Goal: Task Accomplishment & Management: Use online tool/utility

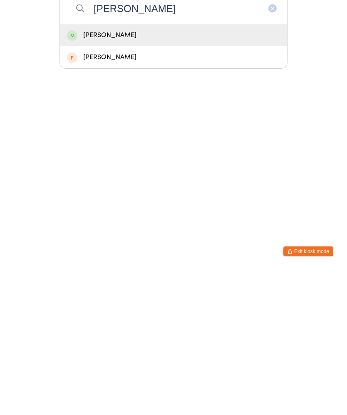
type input "[PERSON_NAME]"
click at [125, 174] on div "[PERSON_NAME]" at bounding box center [173, 179] width 213 height 11
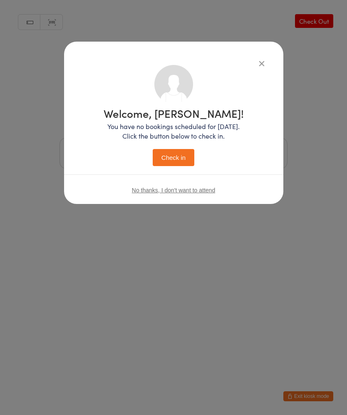
click at [174, 158] on button "Check in" at bounding box center [174, 157] width 42 height 17
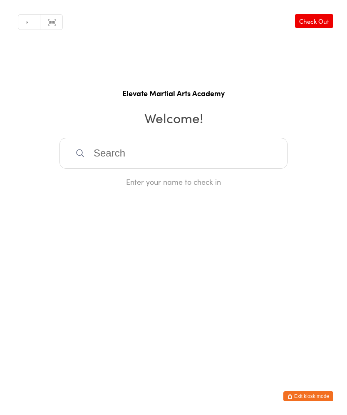
click at [125, 160] on input "search" at bounding box center [174, 153] width 228 height 31
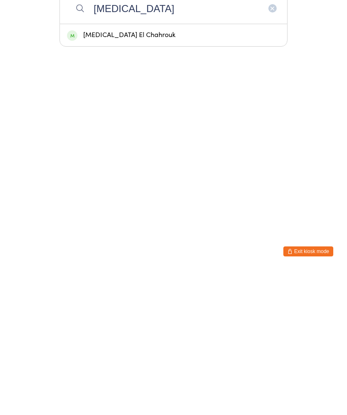
type input "[MEDICAL_DATA]"
click at [130, 174] on div "[MEDICAL_DATA] El Chahrouk" at bounding box center [173, 179] width 213 height 11
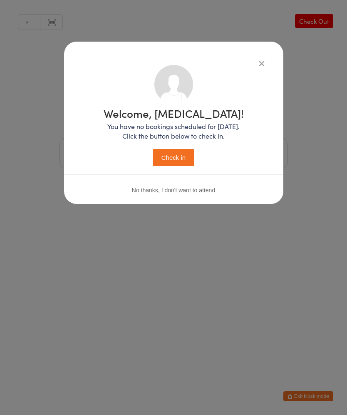
click at [174, 156] on button "Check in" at bounding box center [174, 157] width 42 height 17
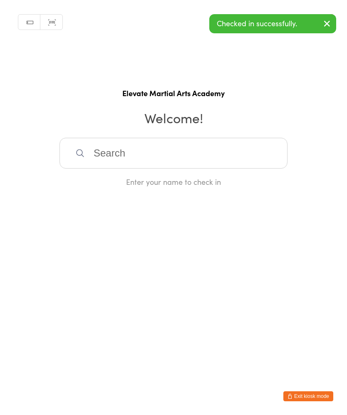
click at [142, 156] on input "search" at bounding box center [174, 153] width 228 height 31
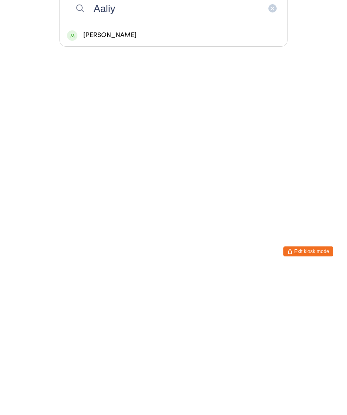
type input "Aaliy"
click at [132, 174] on div "[PERSON_NAME]" at bounding box center [173, 179] width 213 height 11
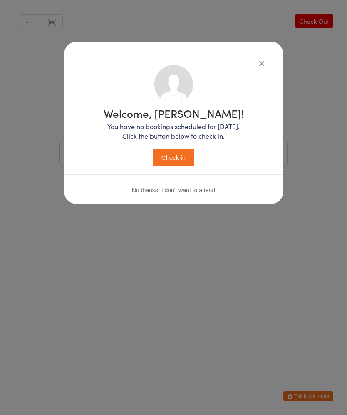
click at [179, 158] on button "Check in" at bounding box center [174, 157] width 42 height 17
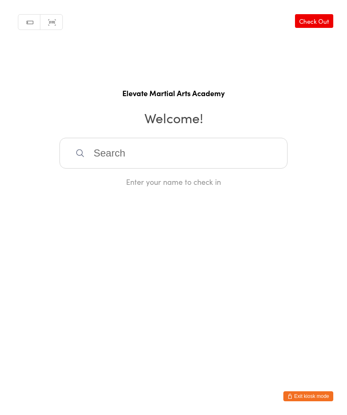
click at [258, 162] on input "search" at bounding box center [174, 153] width 228 height 31
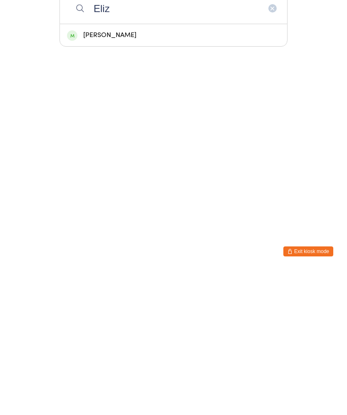
type input "Eliz"
click at [137, 174] on div "[PERSON_NAME]" at bounding box center [173, 179] width 213 height 11
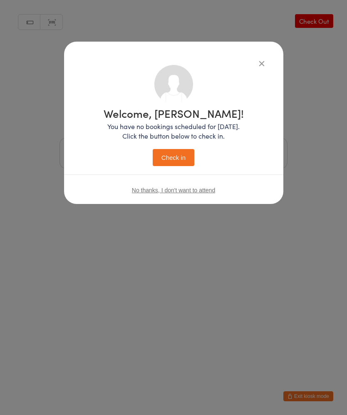
click at [261, 63] on icon "button" at bounding box center [261, 63] width 9 height 9
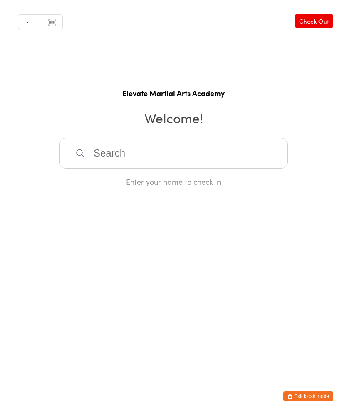
click at [233, 158] on input "search" at bounding box center [174, 153] width 228 height 31
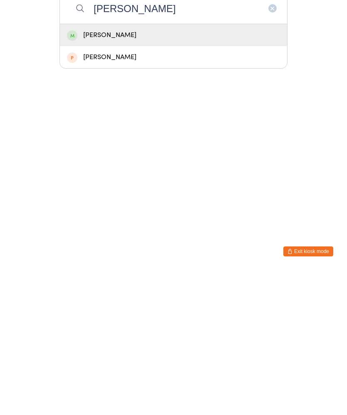
type input "[PERSON_NAME]"
click at [161, 174] on div "[PERSON_NAME]" at bounding box center [173, 179] width 213 height 11
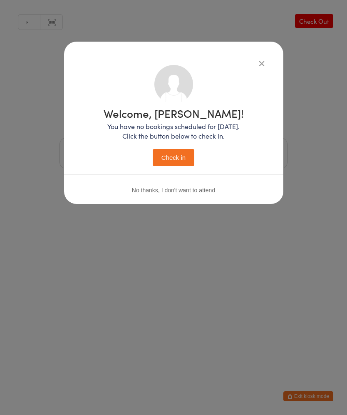
click at [176, 155] on button "Check in" at bounding box center [174, 157] width 42 height 17
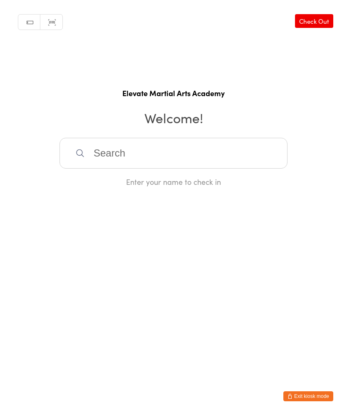
click at [101, 157] on input "search" at bounding box center [174, 153] width 228 height 31
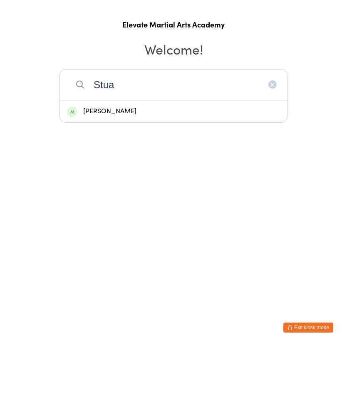
type input "Stua"
click at [88, 169] on div "[PERSON_NAME]" at bounding box center [173, 180] width 227 height 22
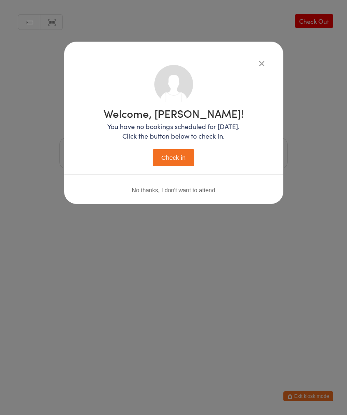
click at [179, 155] on button "Check in" at bounding box center [174, 157] width 42 height 17
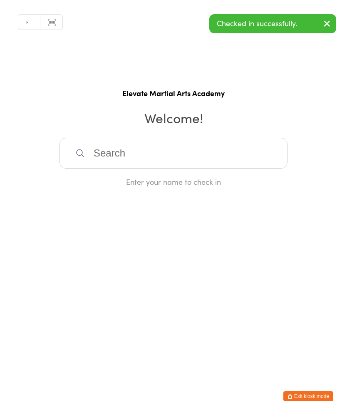
click at [120, 162] on input "search" at bounding box center [174, 153] width 228 height 31
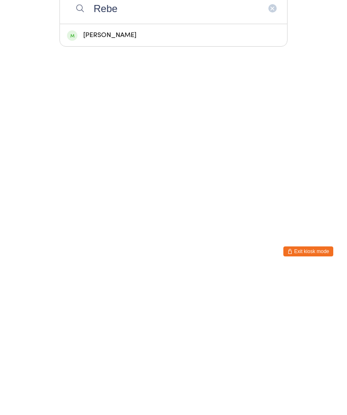
type input "Rebe"
click at [102, 174] on div "[PERSON_NAME]" at bounding box center [173, 179] width 213 height 11
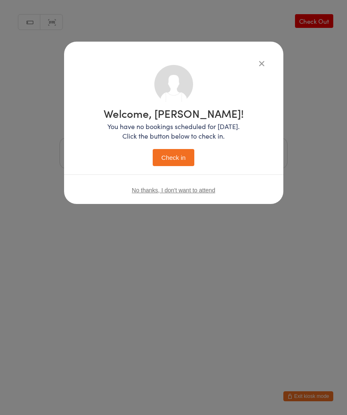
click at [171, 159] on button "Check in" at bounding box center [174, 157] width 42 height 17
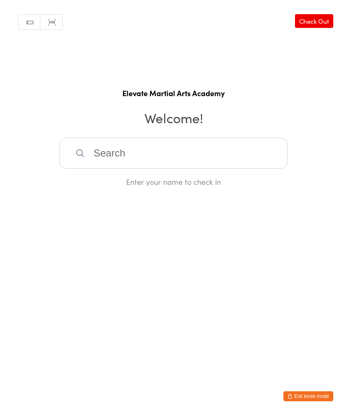
click at [167, 165] on input "search" at bounding box center [174, 153] width 228 height 31
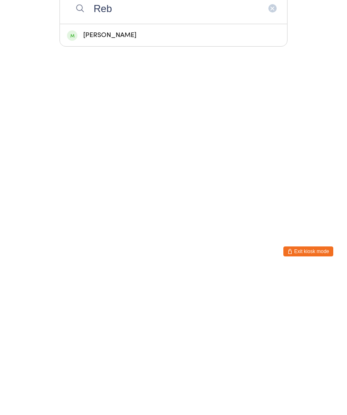
type input "Reb"
click at [155, 169] on div "[PERSON_NAME]" at bounding box center [173, 180] width 227 height 22
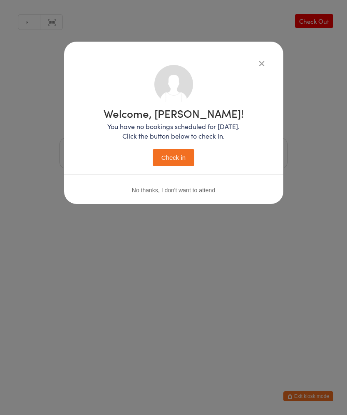
click at [177, 162] on button "Check in" at bounding box center [174, 157] width 42 height 17
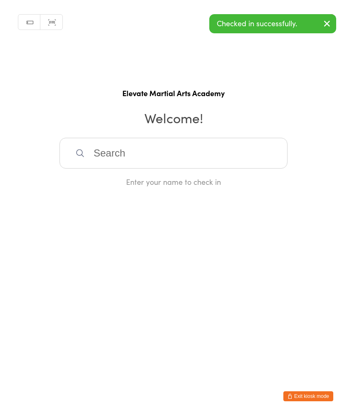
click at [161, 157] on input "search" at bounding box center [174, 153] width 228 height 31
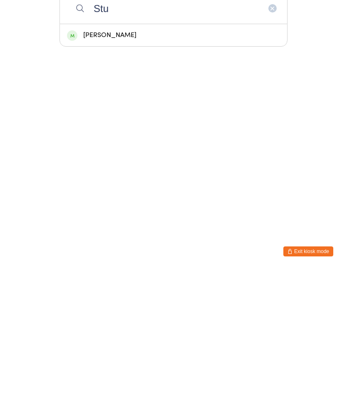
type input "Stu"
click at [137, 169] on div "[PERSON_NAME]" at bounding box center [173, 180] width 227 height 22
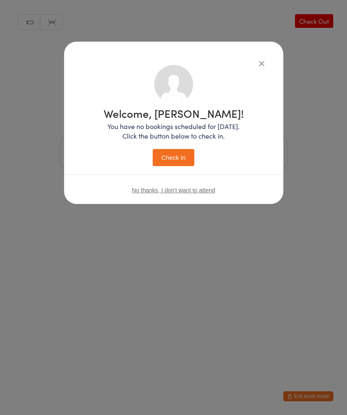
click at [180, 165] on button "Check in" at bounding box center [174, 157] width 42 height 17
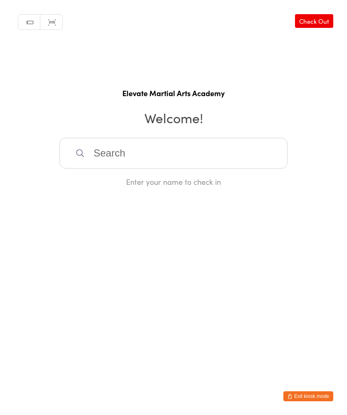
click at [132, 159] on input "search" at bounding box center [174, 153] width 228 height 31
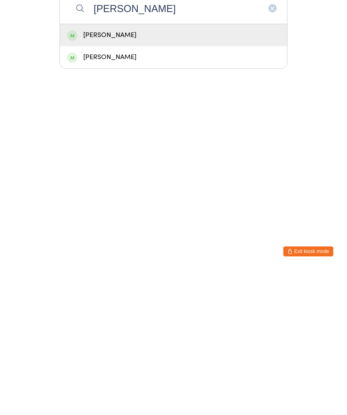
type input "[PERSON_NAME]"
click at [125, 174] on div "[PERSON_NAME]" at bounding box center [173, 179] width 213 height 11
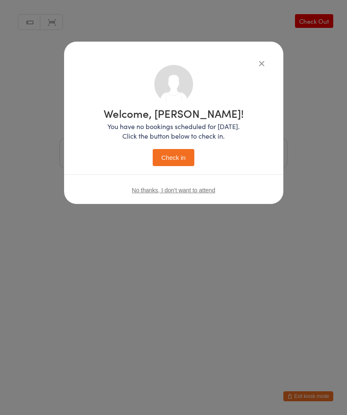
click at [181, 156] on button "Check in" at bounding box center [174, 157] width 42 height 17
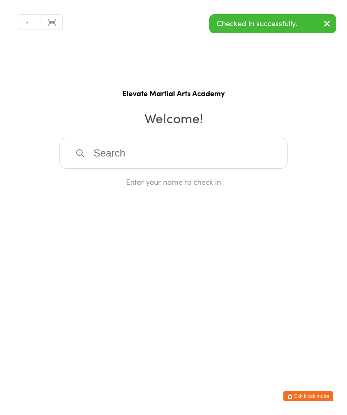
click at [110, 157] on input "search" at bounding box center [174, 153] width 228 height 31
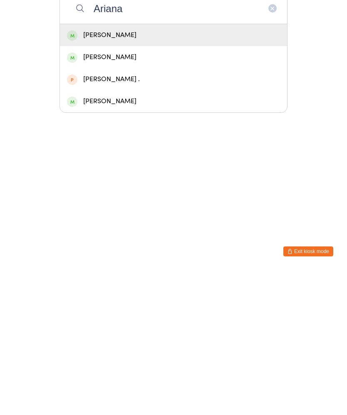
type input "Ariana"
click at [121, 174] on div "[PERSON_NAME]" at bounding box center [173, 179] width 213 height 11
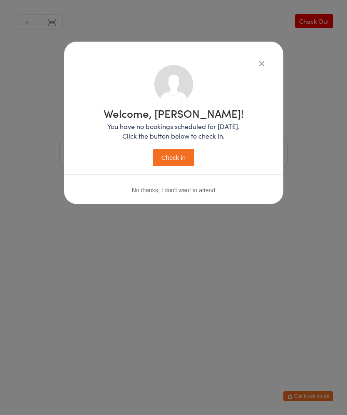
click at [171, 159] on button "Check in" at bounding box center [174, 157] width 42 height 17
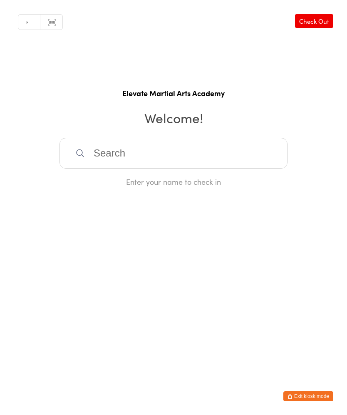
click at [93, 150] on input "search" at bounding box center [174, 153] width 228 height 31
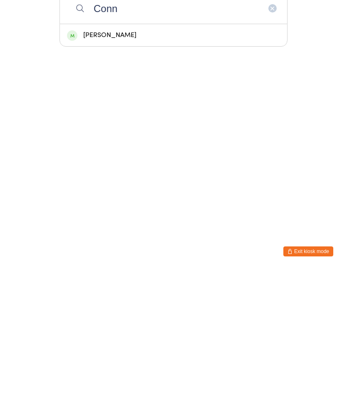
type input "Conn"
click at [100, 174] on div "[PERSON_NAME]" at bounding box center [173, 179] width 213 height 11
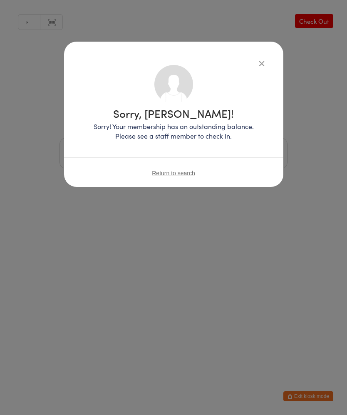
click at [257, 59] on icon "button" at bounding box center [261, 63] width 9 height 9
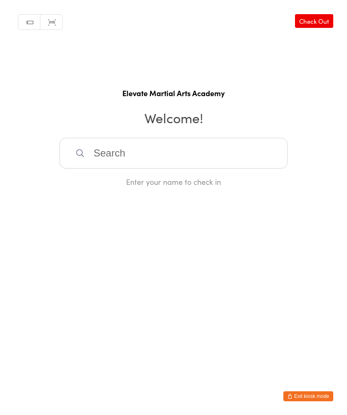
click at [268, 165] on input "search" at bounding box center [174, 153] width 228 height 31
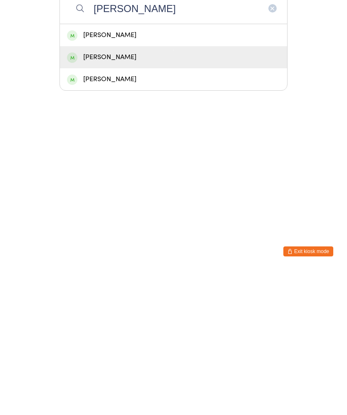
type input "[PERSON_NAME]"
click at [223, 197] on div "[PERSON_NAME]" at bounding box center [173, 202] width 213 height 11
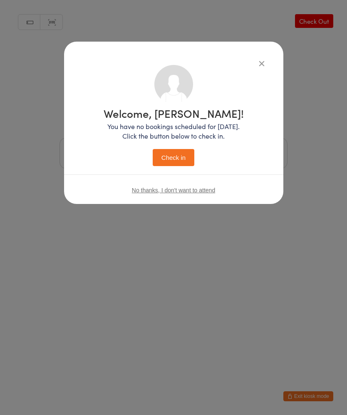
click at [180, 162] on button "Check in" at bounding box center [174, 157] width 42 height 17
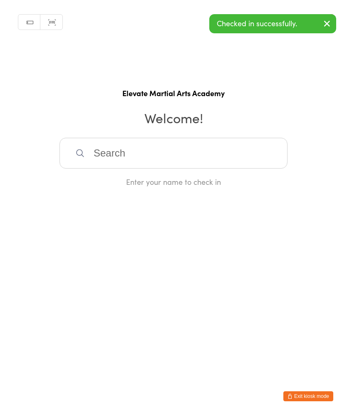
click at [213, 157] on input "search" at bounding box center [174, 153] width 228 height 31
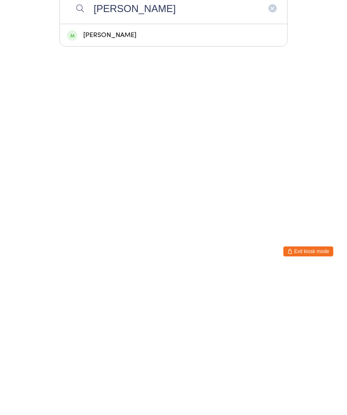
type input "[PERSON_NAME]"
click at [228, 174] on div "[PERSON_NAME]" at bounding box center [173, 179] width 213 height 11
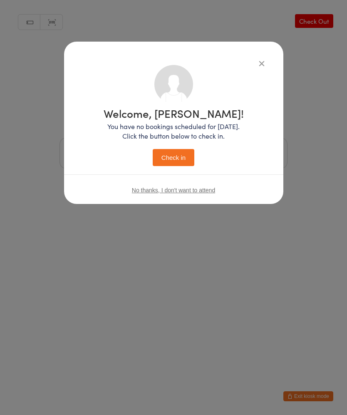
click at [182, 161] on button "Check in" at bounding box center [174, 157] width 42 height 17
